Goal: Transaction & Acquisition: Book appointment/travel/reservation

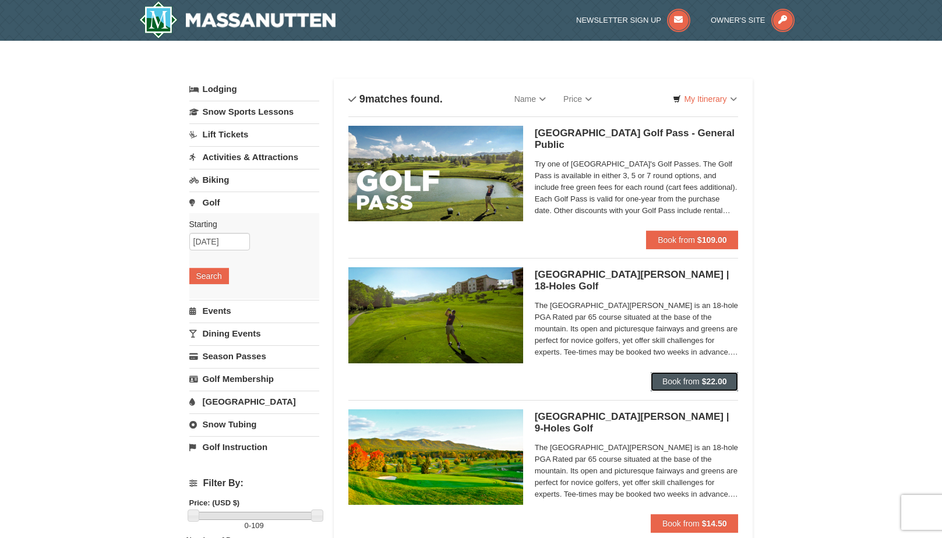
click at [667, 373] on button "Book from $22.00" at bounding box center [694, 381] width 88 height 19
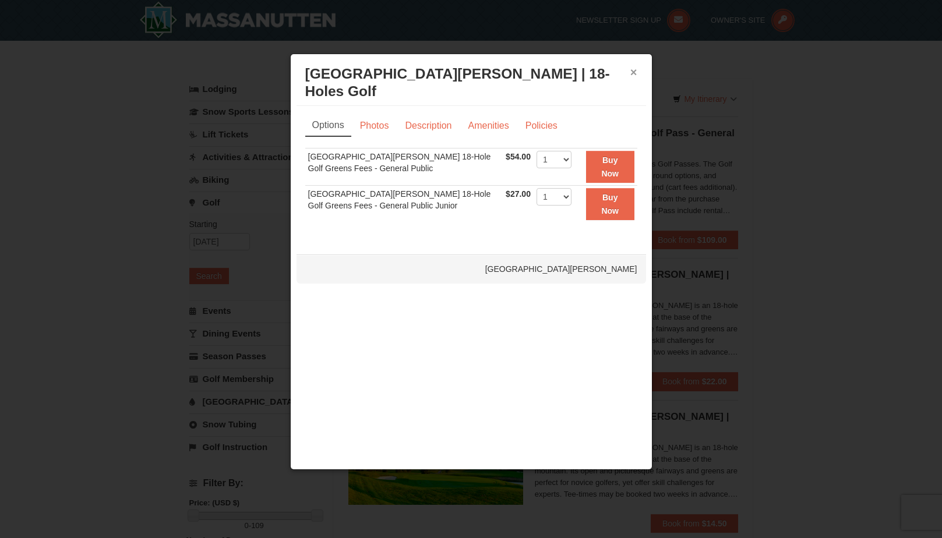
click at [632, 73] on button "×" at bounding box center [633, 72] width 7 height 12
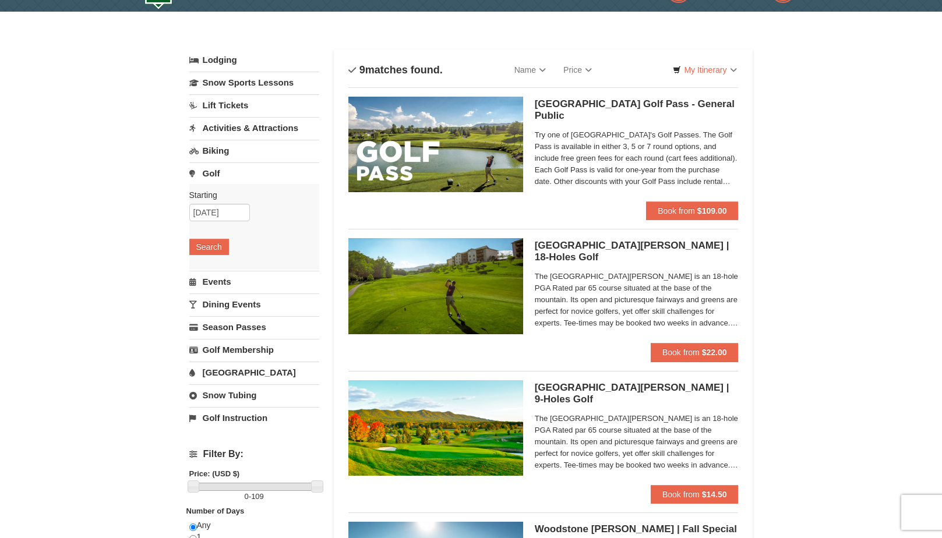
scroll to position [58, 0]
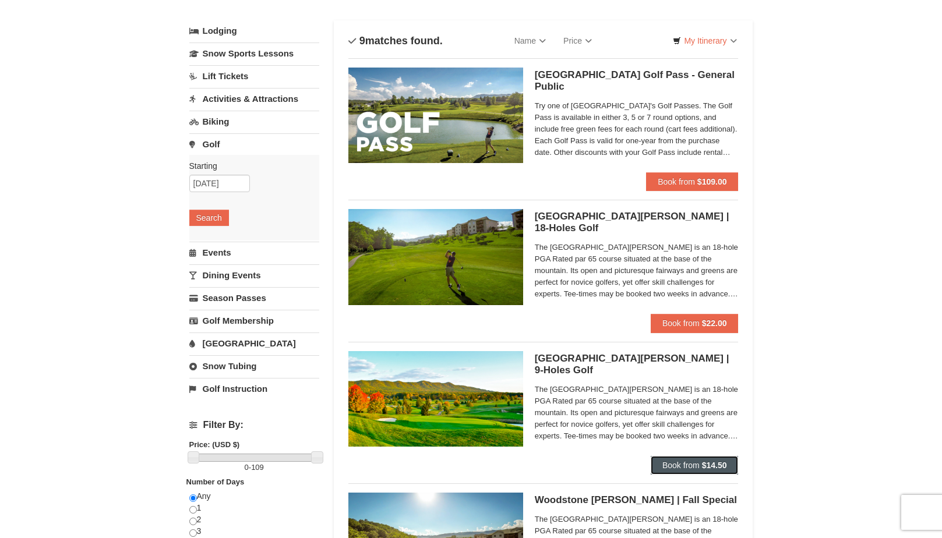
click at [670, 458] on button "Book from $14.50" at bounding box center [694, 465] width 88 height 19
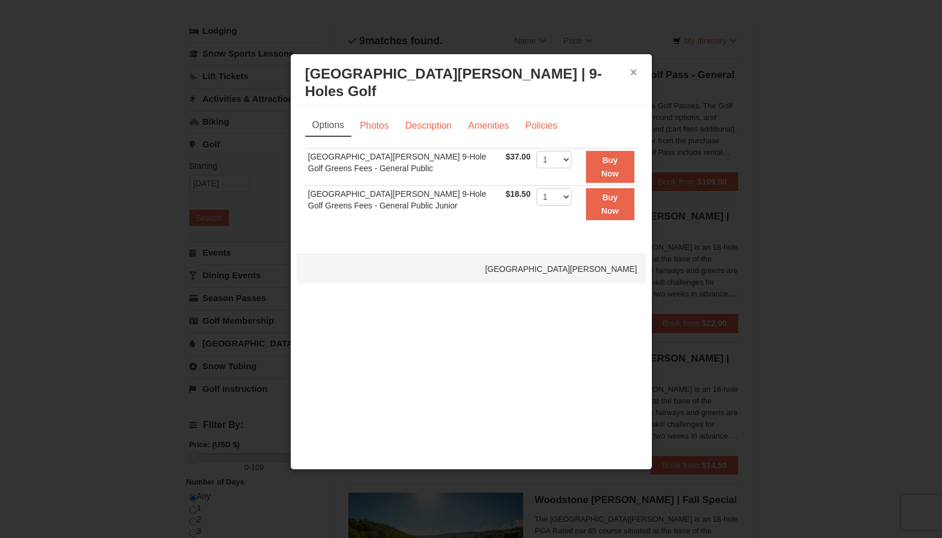
click at [634, 73] on button "×" at bounding box center [633, 72] width 7 height 12
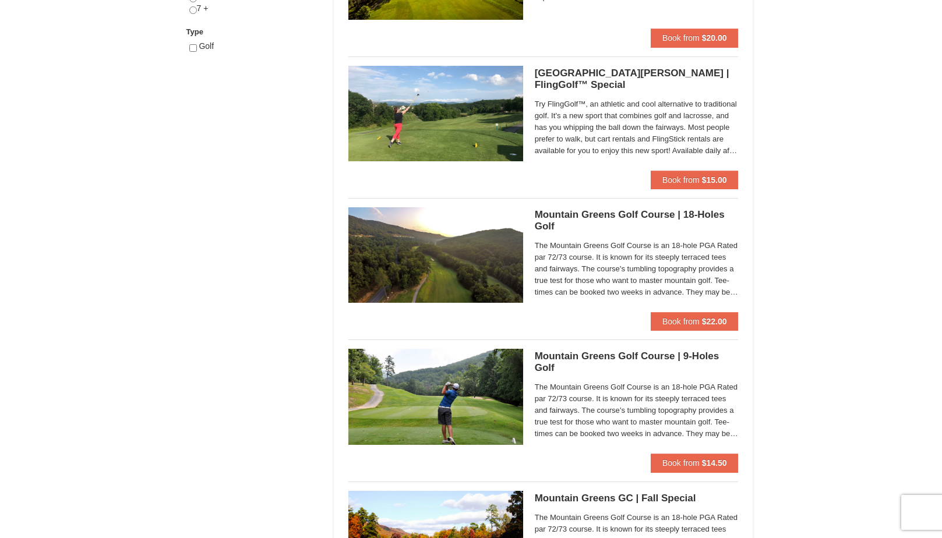
scroll to position [641, 0]
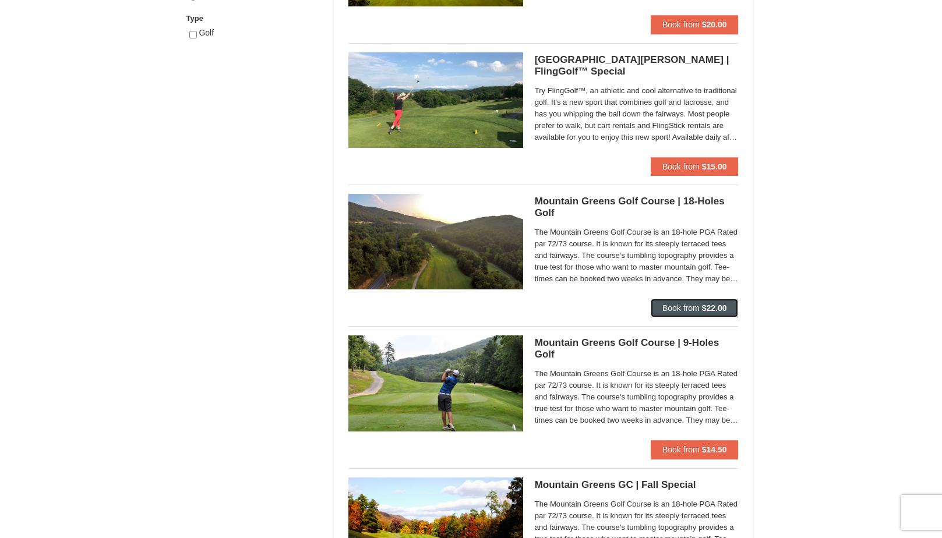
click at [692, 310] on span "Book from" at bounding box center [680, 307] width 37 height 9
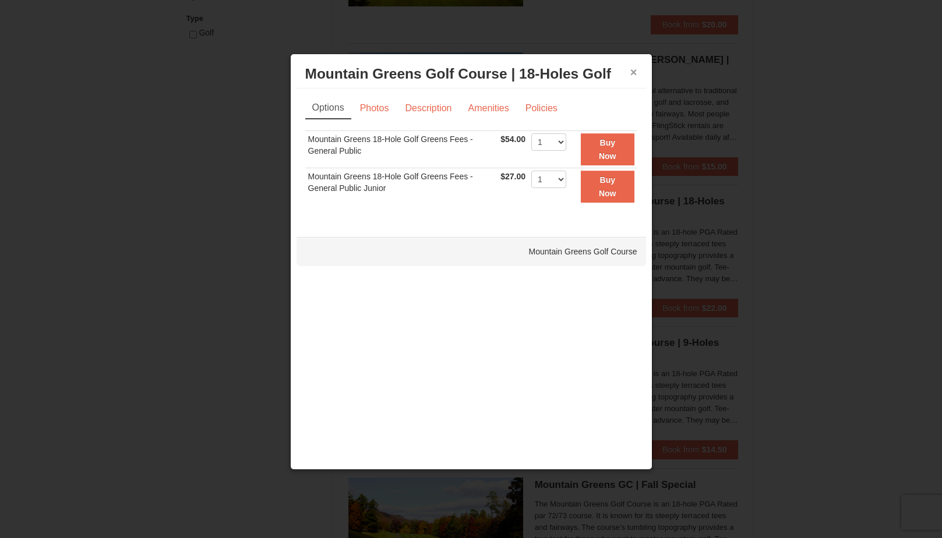
click at [635, 66] on button "×" at bounding box center [633, 72] width 7 height 12
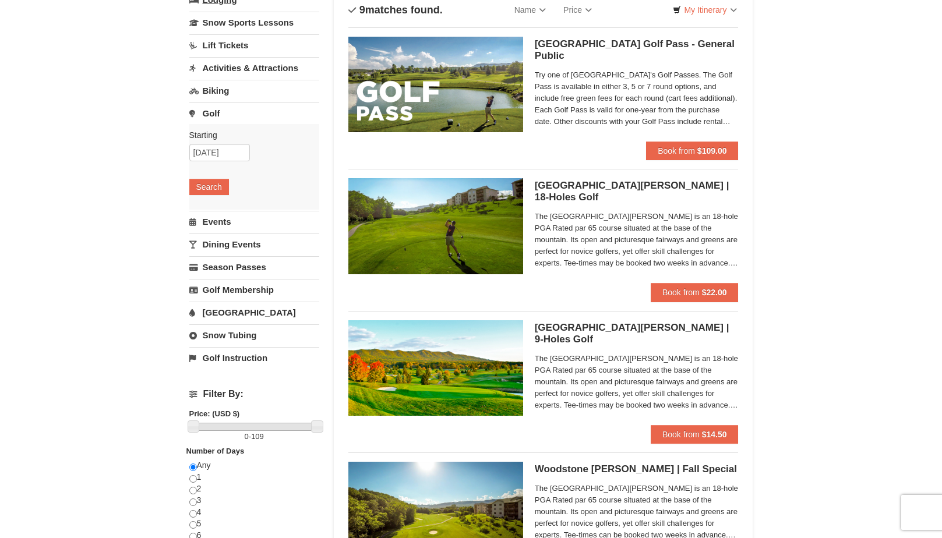
scroll to position [0, 0]
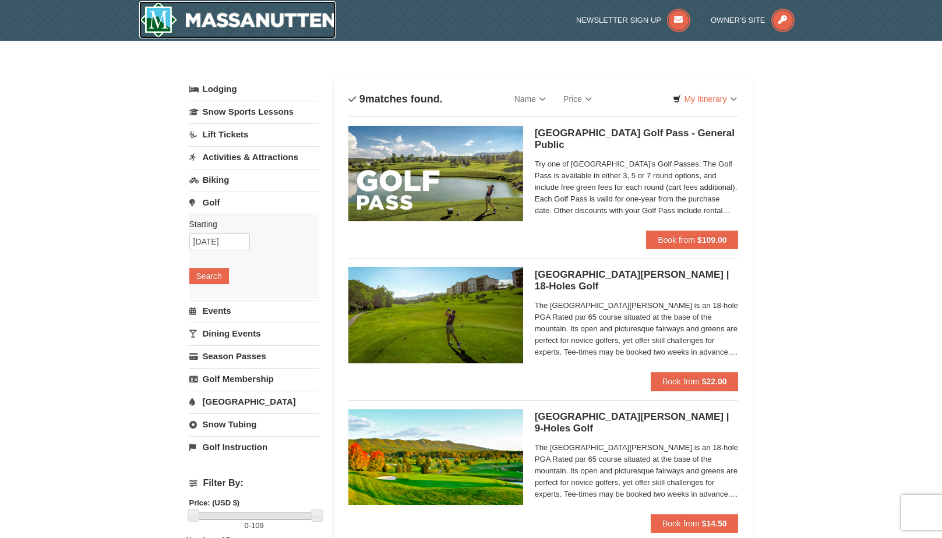
click at [153, 14] on img at bounding box center [237, 19] width 197 height 37
click at [162, 34] on img at bounding box center [237, 19] width 197 height 37
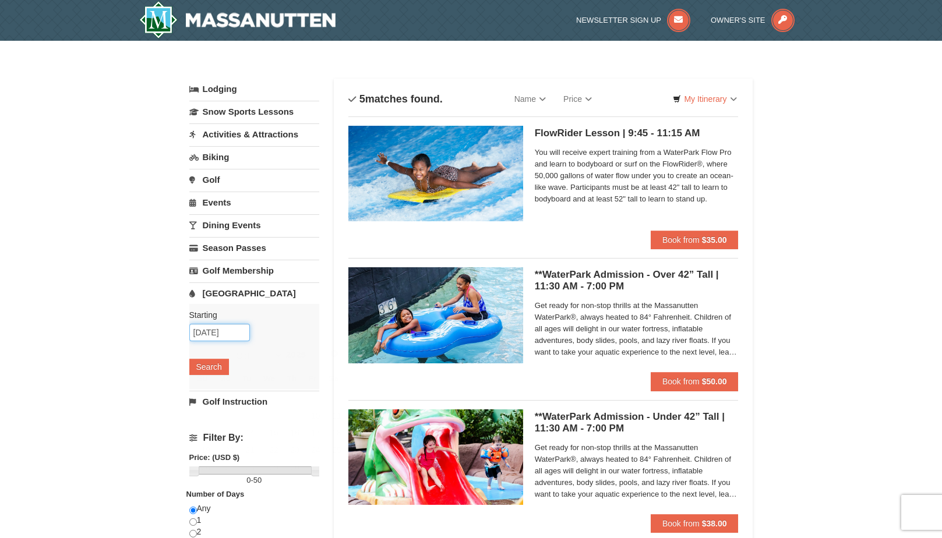
click at [225, 340] on input "10/11/2025" at bounding box center [219, 332] width 61 height 17
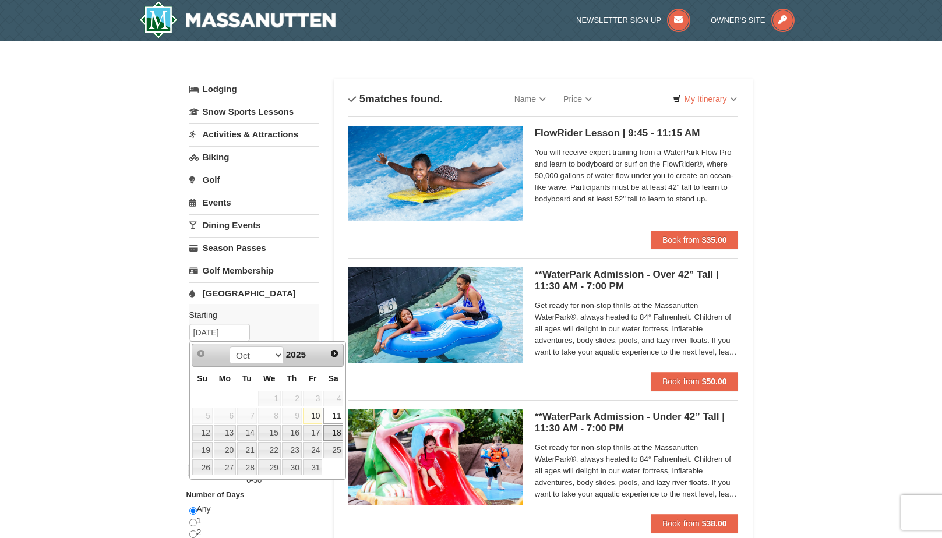
click at [337, 429] on link "18" at bounding box center [333, 433] width 20 height 16
type input "[DATE]"
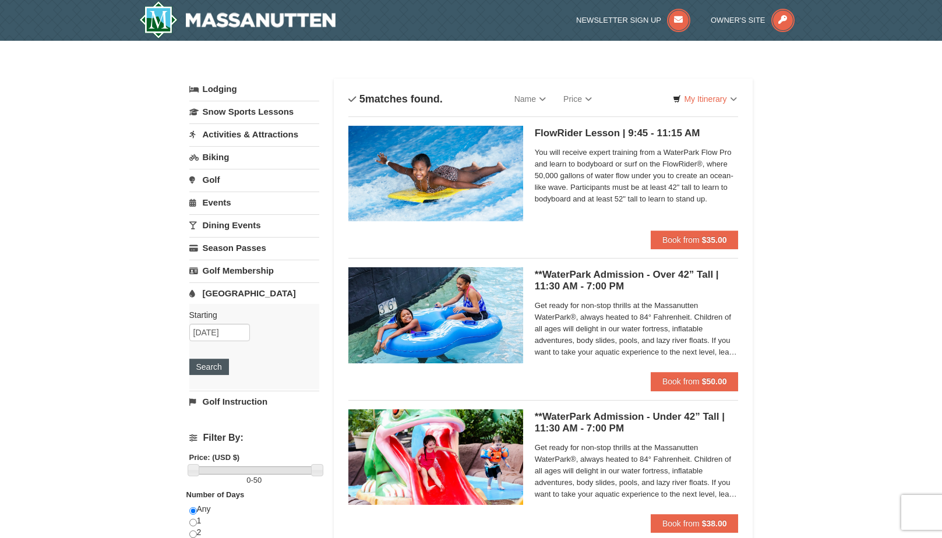
click at [229, 369] on div "Starting Please format dates MM/DD/YYYY Please format dates MM/DD/YYYY 10/18/20…" at bounding box center [254, 347] width 130 height 86
click at [226, 369] on button "Search" at bounding box center [209, 367] width 40 height 16
click at [675, 381] on span "Book from" at bounding box center [680, 381] width 37 height 9
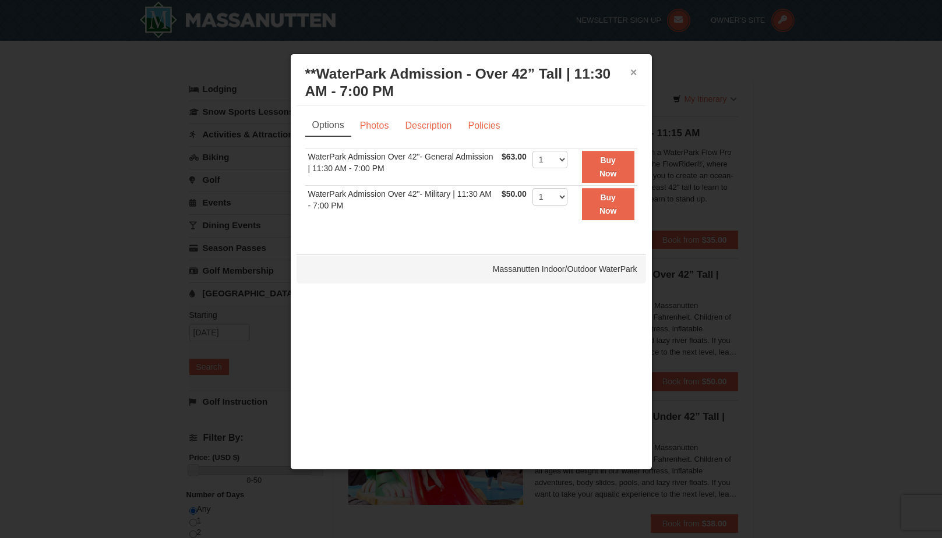
click at [634, 72] on button "×" at bounding box center [633, 72] width 7 height 12
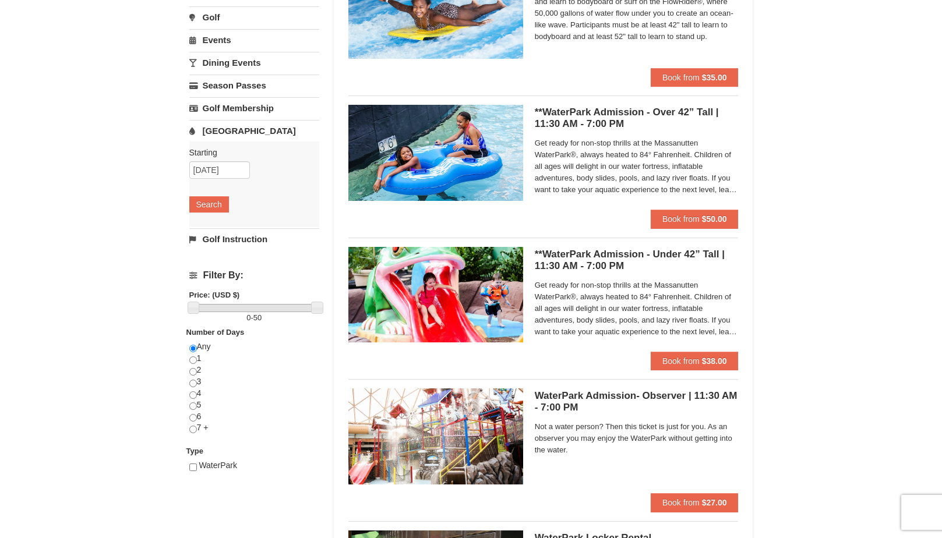
scroll to position [116, 0]
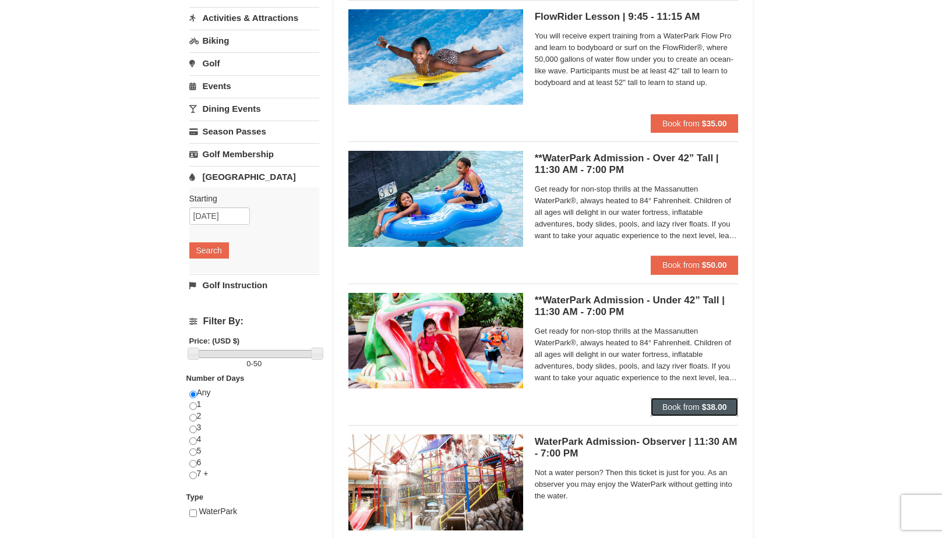
click at [702, 406] on strong "$38.00" at bounding box center [714, 406] width 25 height 9
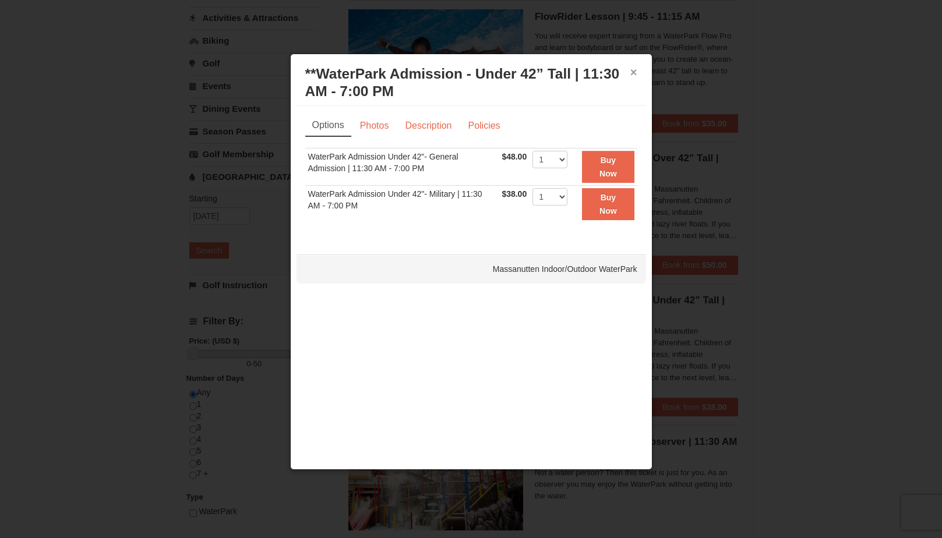
click at [636, 71] on button "×" at bounding box center [633, 72] width 7 height 12
